Goal: Task Accomplishment & Management: Use online tool/utility

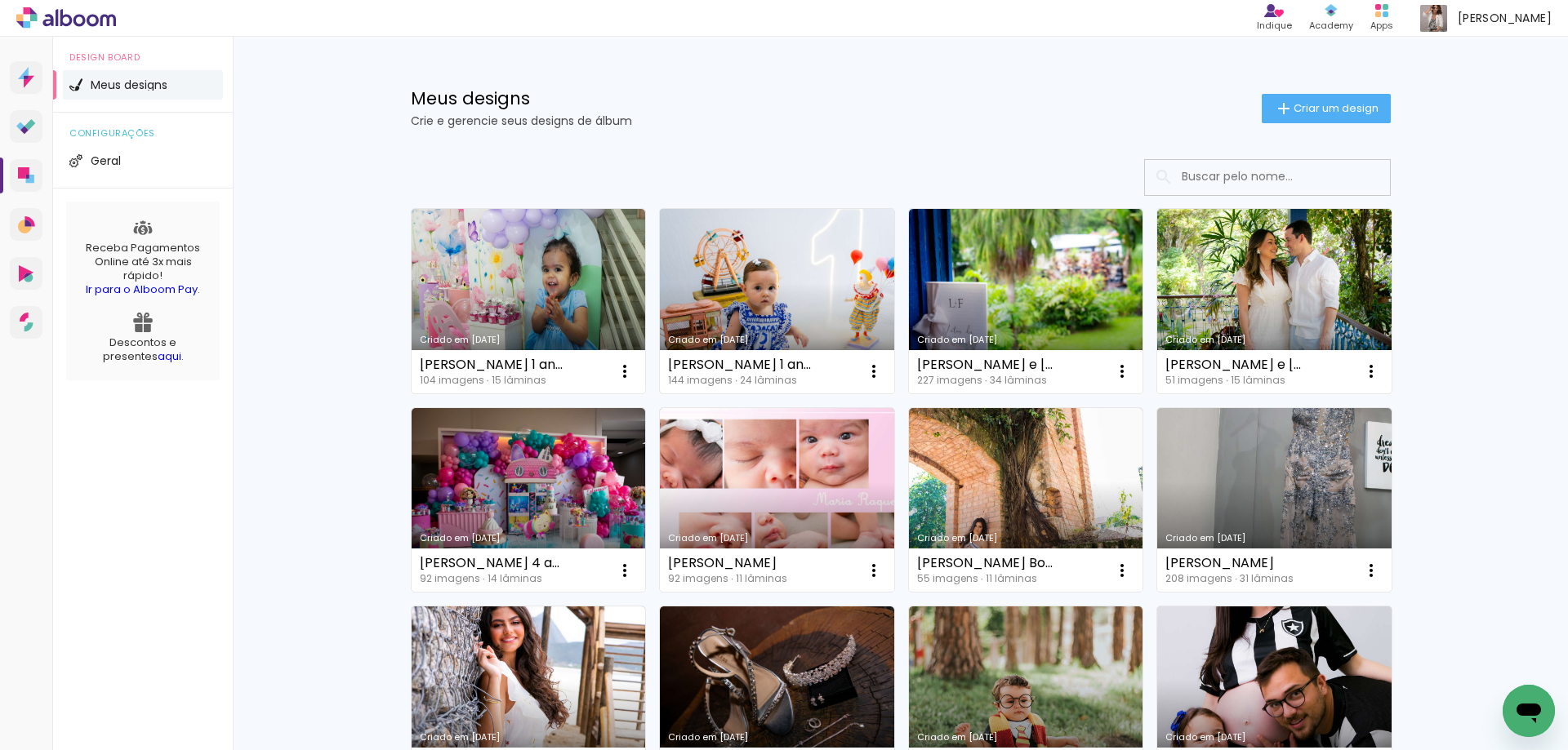
click at [819, 281] on link "Criado em [DATE]" at bounding box center [776, 301] width 234 height 184
